Goal: Task Accomplishment & Management: Use online tool/utility

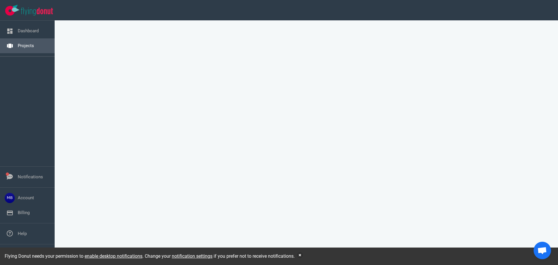
click at [34, 47] on link "Projects" at bounding box center [26, 45] width 16 height 5
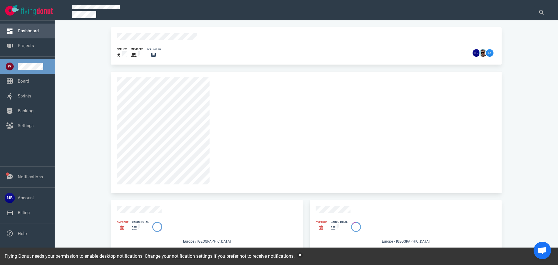
click at [19, 31] on link "Dashboard" at bounding box center [28, 30] width 21 height 5
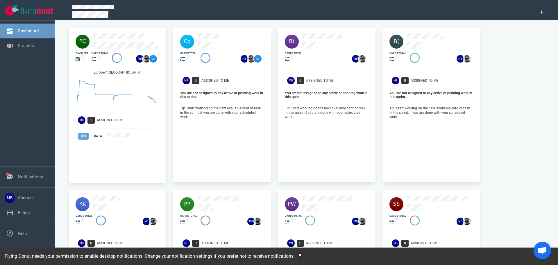
drag, startPoint x: 26, startPoint y: 51, endPoint x: 58, endPoint y: 57, distance: 32.7
click at [26, 48] on link "Projects" at bounding box center [26, 45] width 16 height 5
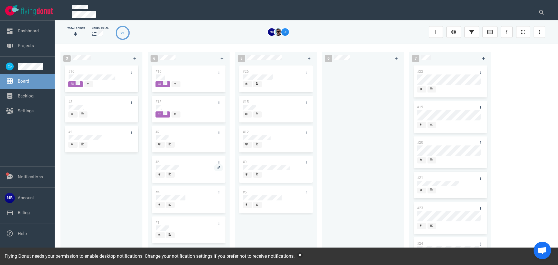
click at [183, 166] on div at bounding box center [189, 167] width 66 height 5
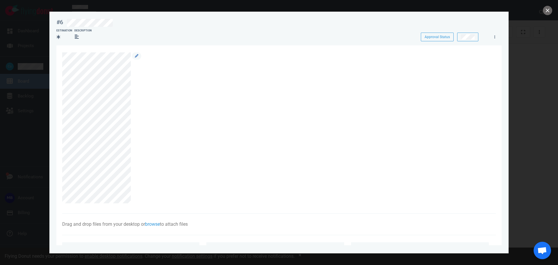
scroll to position [29, 0]
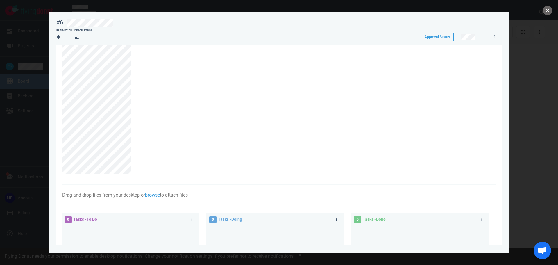
drag, startPoint x: 132, startPoint y: 131, endPoint x: 61, endPoint y: 131, distance: 71.3
click at [61, 131] on section "Drag and drop files from your desktop or browse to attach files Attach Files Co…" at bounding box center [279, 187] width 446 height 342
click at [62, 147] on section "Drag and drop files from your desktop or browse to attach files Attach Files Co…" at bounding box center [279, 187] width 446 height 342
